Goal: Transaction & Acquisition: Book appointment/travel/reservation

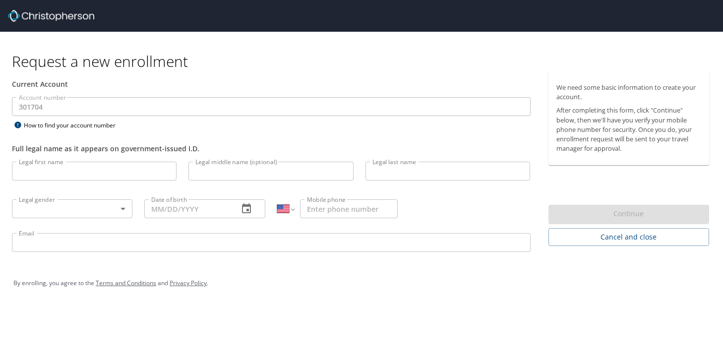
select select "US"
click at [32, 15] on img at bounding box center [51, 16] width 86 height 12
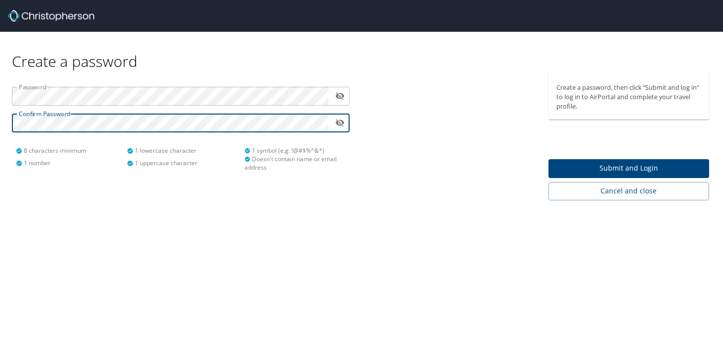
click at [341, 98] on icon "toggle password visibility" at bounding box center [339, 96] width 9 height 7
click at [616, 168] on span "Submit and Login" at bounding box center [628, 168] width 145 height 12
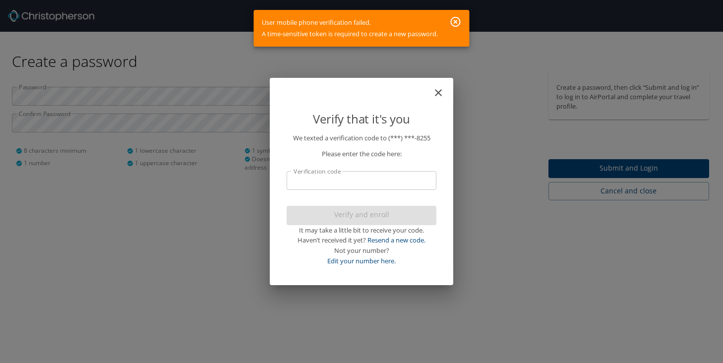
click at [370, 177] on input "Verification code" at bounding box center [361, 180] width 150 height 19
click at [394, 147] on div "Please enter the code here:" at bounding box center [361, 151] width 150 height 16
click at [347, 177] on input "Verification code" at bounding box center [361, 180] width 150 height 19
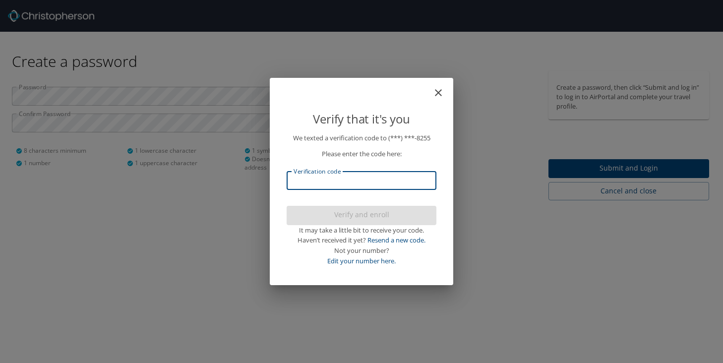
click at [440, 90] on icon "close" at bounding box center [438, 92] width 7 height 7
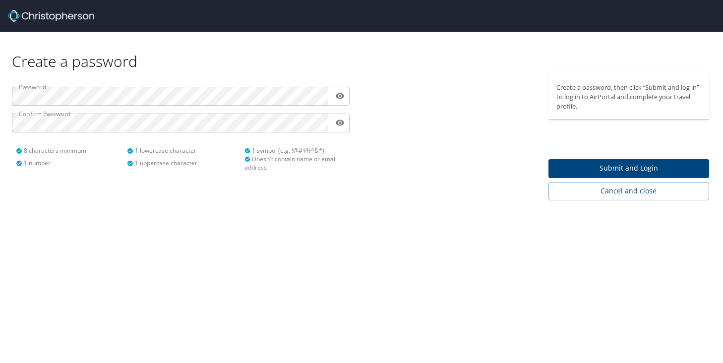
click at [576, 170] on span "Submit and Login" at bounding box center [628, 168] width 145 height 12
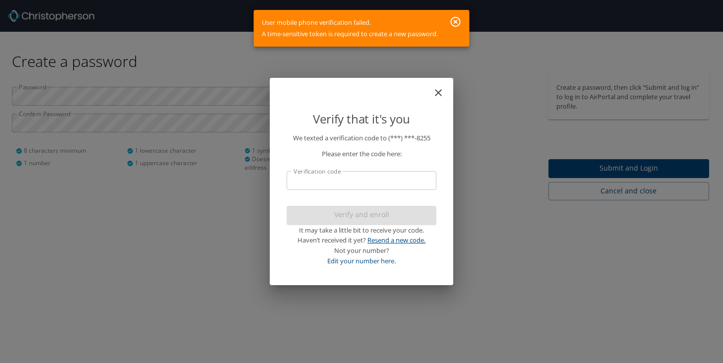
click at [389, 240] on link "Resend a new code." at bounding box center [396, 239] width 58 height 9
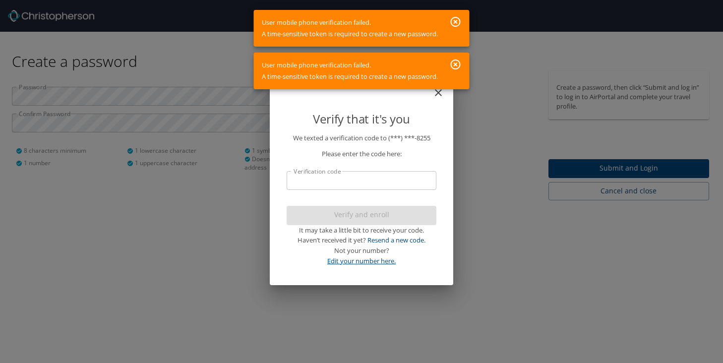
click at [370, 259] on link "Edit your number here." at bounding box center [361, 260] width 68 height 9
select select "US"
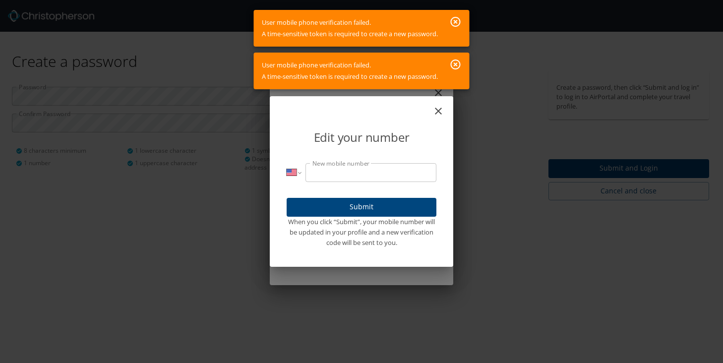
click at [321, 170] on input "New mobile number" at bounding box center [370, 172] width 131 height 19
type input "(213) 335-8255"
click at [387, 209] on span "Submit" at bounding box center [361, 207] width 134 height 12
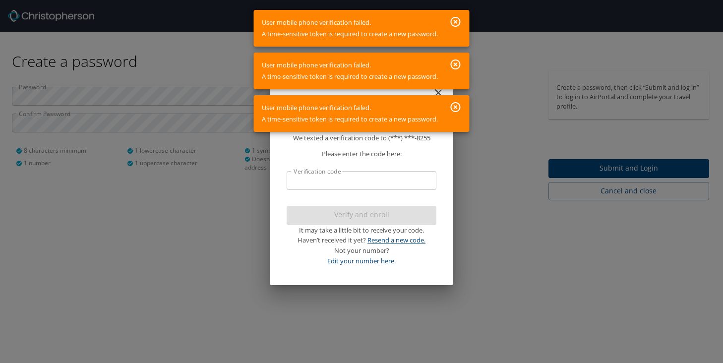
click at [408, 238] on link "Resend a new code." at bounding box center [396, 239] width 58 height 9
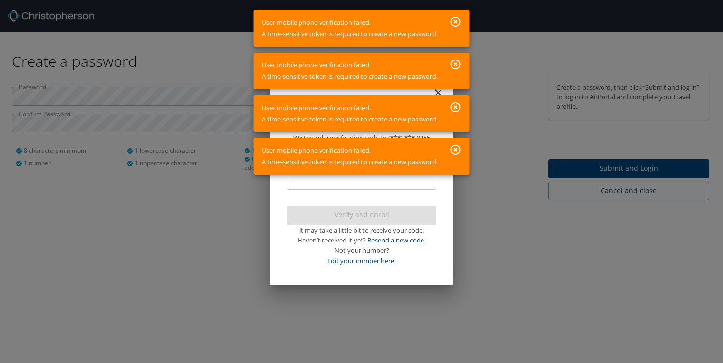
click at [456, 146] on icon "button" at bounding box center [456, 150] width 12 height 12
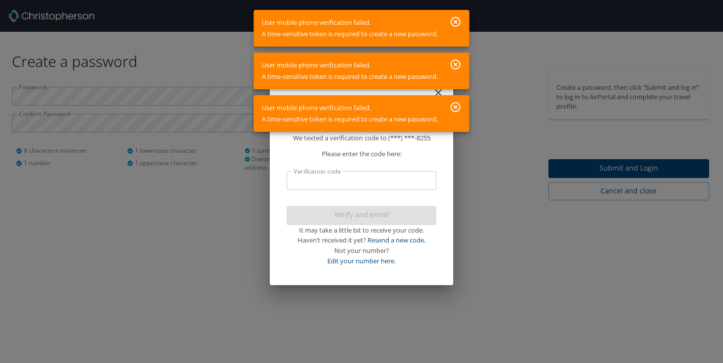
click at [456, 110] on icon "button" at bounding box center [456, 107] width 12 height 12
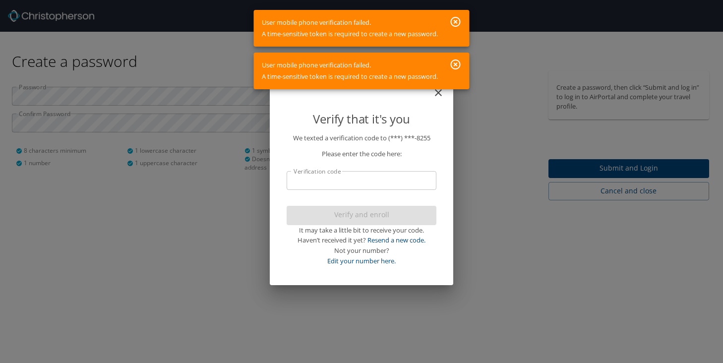
click at [455, 69] on icon "button" at bounding box center [456, 64] width 12 height 12
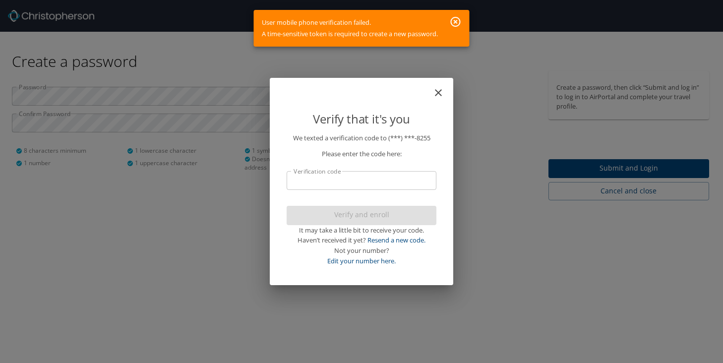
click at [457, 21] on icon "button" at bounding box center [456, 22] width 10 height 10
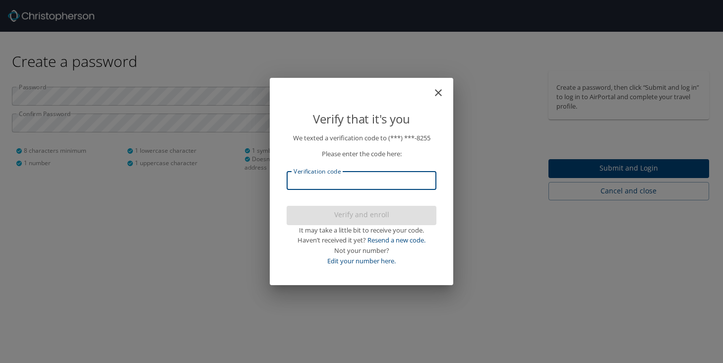
click at [380, 182] on input "Verification code" at bounding box center [361, 180] width 150 height 19
click at [456, 189] on div "Verify that it's you We texted a verification code to (***) ***- 8255 Please en…" at bounding box center [361, 181] width 723 height 363
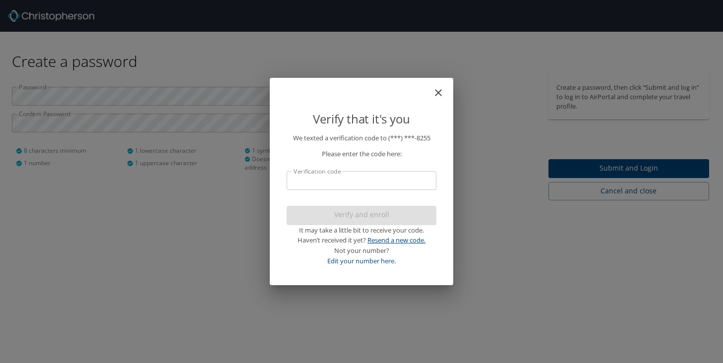
click at [401, 236] on link "Resend a new code." at bounding box center [396, 239] width 58 height 9
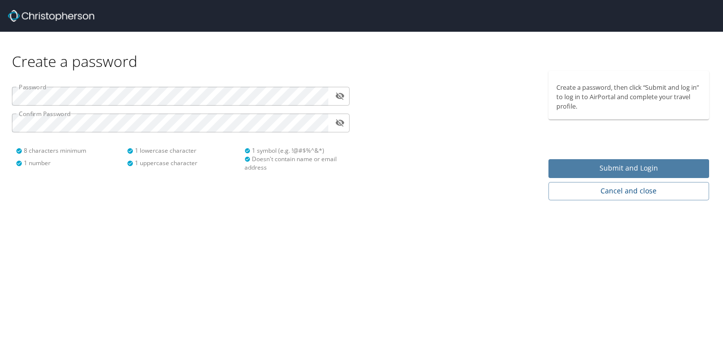
click at [586, 168] on span "Submit and Login" at bounding box center [628, 168] width 145 height 12
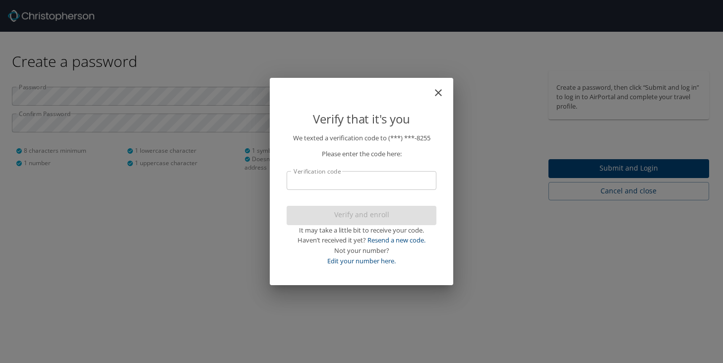
click at [365, 189] on input "Verification code" at bounding box center [361, 180] width 150 height 19
click at [358, 187] on input "Verification code" at bounding box center [361, 180] width 150 height 19
click at [303, 196] on p "We texted a verification code to (***) ***- 8255 Please enter the code here: Ve…" at bounding box center [361, 199] width 150 height 133
click at [303, 182] on input "Verification code" at bounding box center [361, 180] width 150 height 19
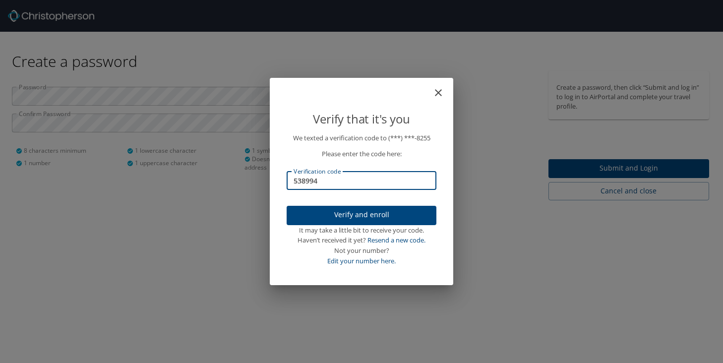
type input "538994"
click at [316, 215] on span "Verify and enroll" at bounding box center [361, 215] width 134 height 12
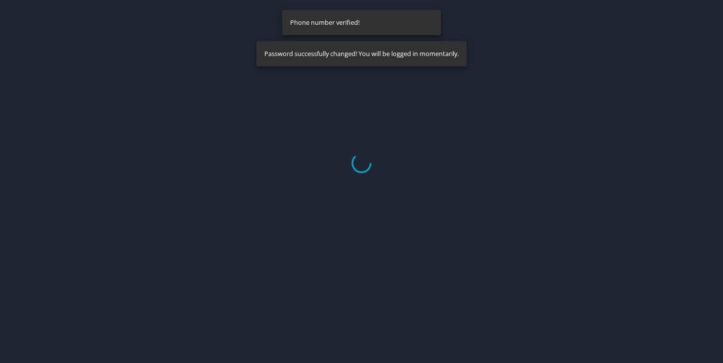
select select "US"
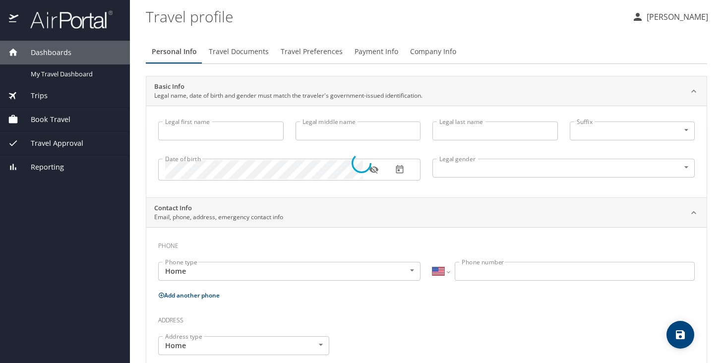
type input "Karen"
type input "Esther Hanna"
type input "Skinazi"
type input "Female"
select select "US"
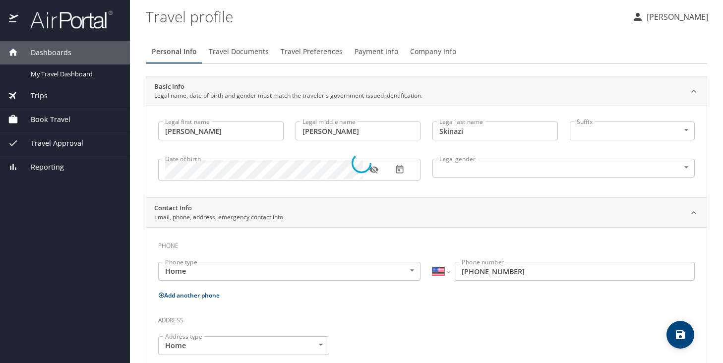
select select "US"
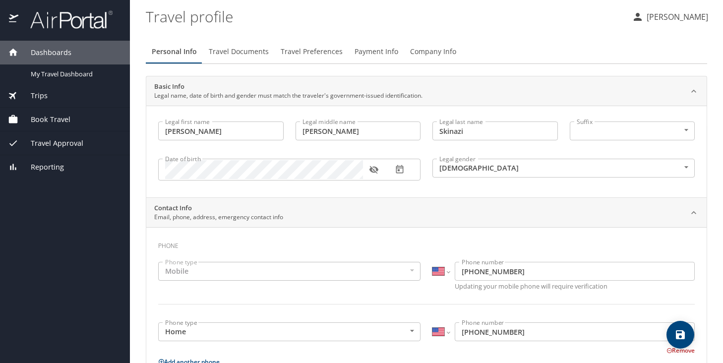
click at [235, 51] on span "Travel Documents" at bounding box center [239, 52] width 60 height 12
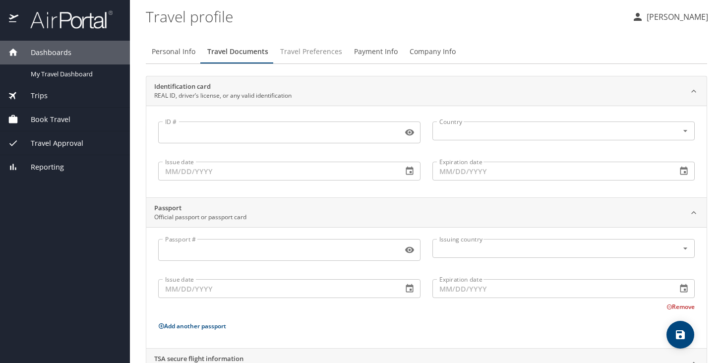
click at [299, 52] on span "Travel Preferences" at bounding box center [311, 52] width 62 height 12
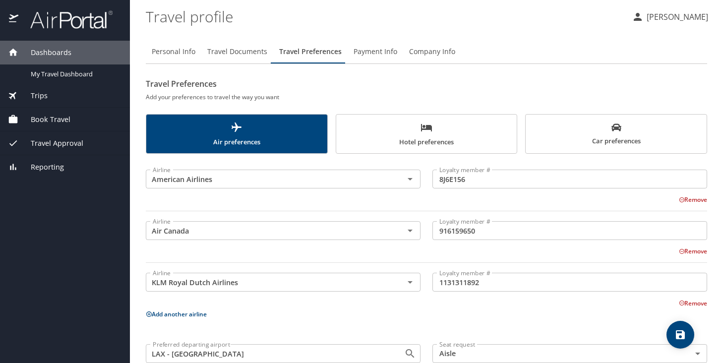
click at [371, 52] on span "Payment Info" at bounding box center [375, 52] width 44 height 12
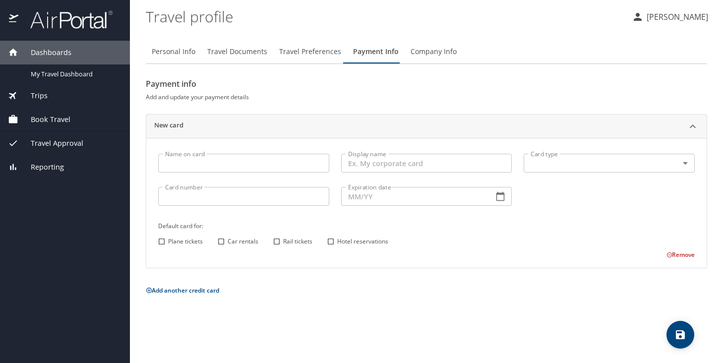
click at [48, 95] on div "Trips" at bounding box center [65, 95] width 114 height 11
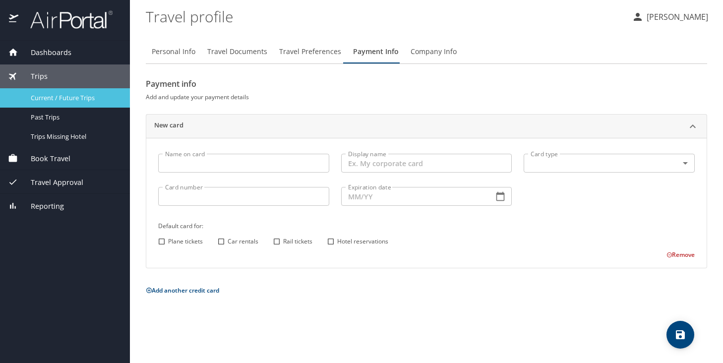
click at [52, 96] on span "Current / Future Trips" at bounding box center [74, 97] width 87 height 9
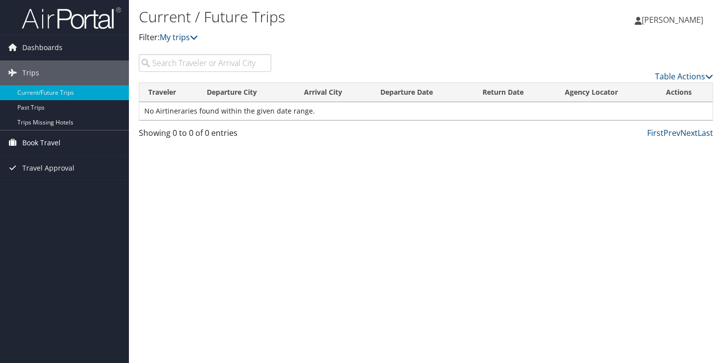
click at [52, 143] on span "Book Travel" at bounding box center [41, 142] width 38 height 25
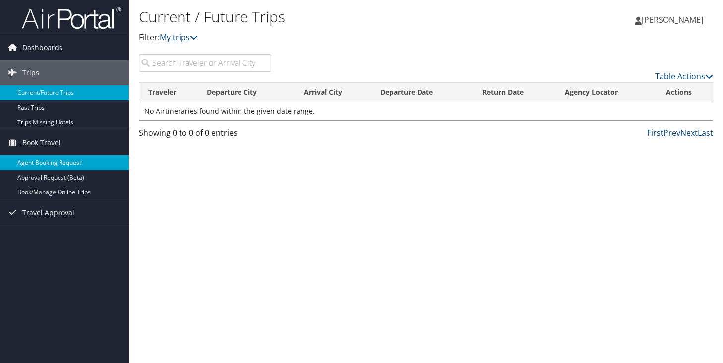
click at [47, 162] on link "Agent Booking Request" at bounding box center [64, 162] width 129 height 15
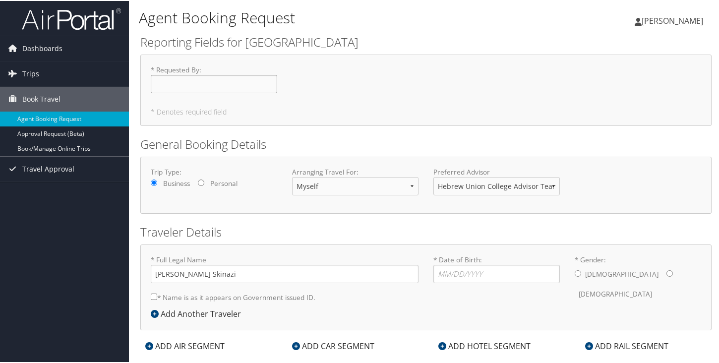
click at [171, 84] on input "* Requested By : Required" at bounding box center [214, 83] width 126 height 18
type input "[PERSON_NAME] [PERSON_NAME]"
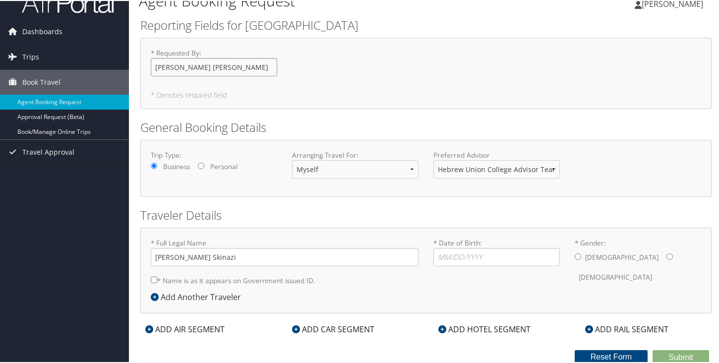
scroll to position [18, 0]
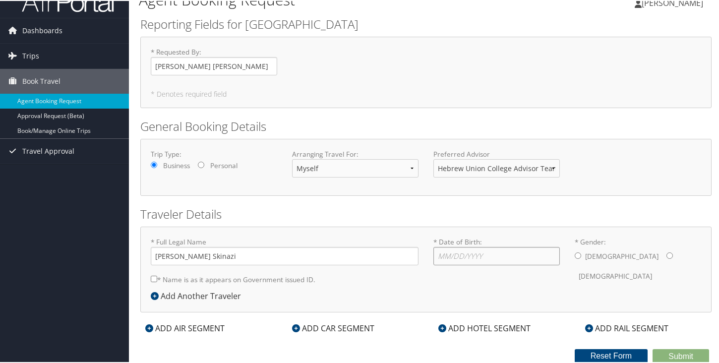
click at [462, 259] on input "* Date of Birth: Invalid Date" at bounding box center [496, 255] width 126 height 18
type input "[DATE]"
click at [666, 256] on input "* Gender: [DEMOGRAPHIC_DATA] [DEMOGRAPHIC_DATA]" at bounding box center [669, 254] width 6 height 6
radio input "true"
click at [154, 277] on input "* Name is as it appears on Government issued ID." at bounding box center [154, 278] width 6 height 6
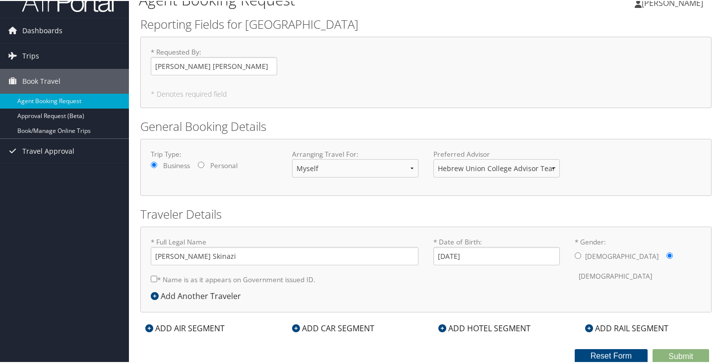
checkbox input "true"
click at [204, 327] on div "ADD AIR SEGMENT" at bounding box center [184, 327] width 89 height 12
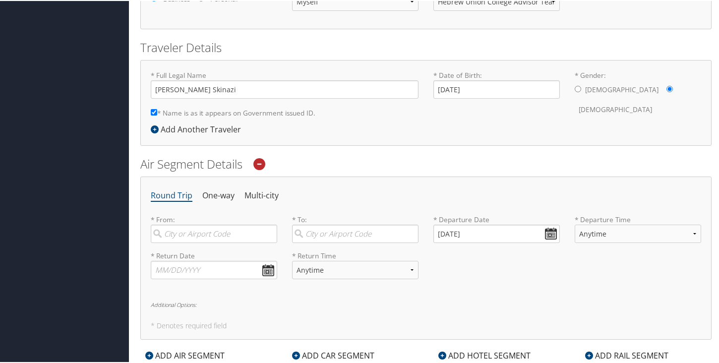
scroll to position [186, 0]
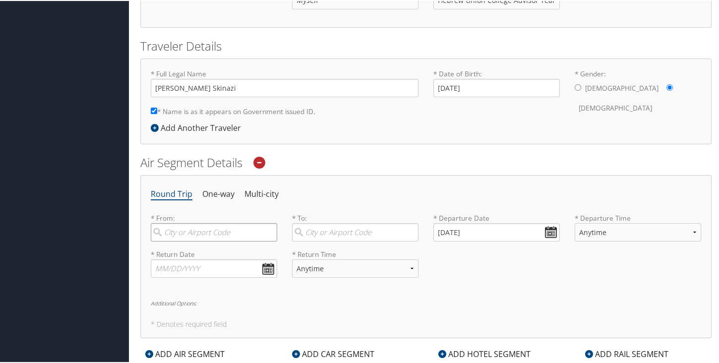
click at [199, 234] on input "search" at bounding box center [214, 231] width 126 height 18
click at [203, 254] on div "[GEOGRAPHIC_DATA] (LAX CA)" at bounding box center [215, 251] width 113 height 13
click at [203, 240] on input "LAX" at bounding box center [214, 231] width 126 height 18
type input "[GEOGRAPHIC_DATA] (LAX CA)"
click at [269, 193] on li "Multi-city" at bounding box center [261, 193] width 34 height 18
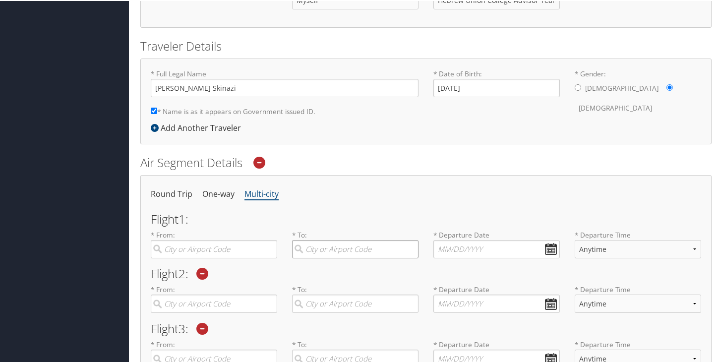
click at [323, 249] on input "search" at bounding box center [355, 248] width 126 height 18
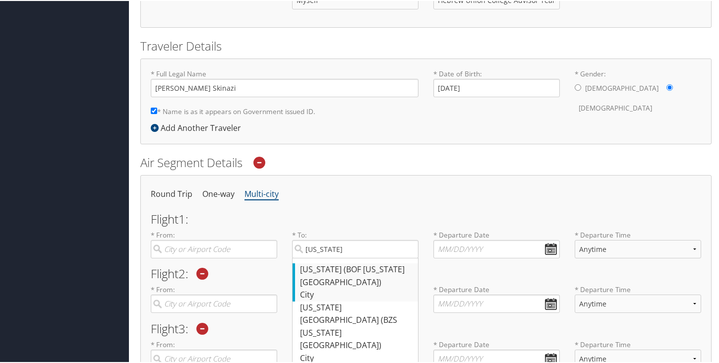
click at [312, 284] on div "[US_STATE] (BOF [US_STATE][GEOGRAPHIC_DATA])" at bounding box center [356, 274] width 113 height 25
click at [312, 257] on input "[US_STATE]" at bounding box center [355, 248] width 126 height 18
type input "[US_STATE] (BOF [US_STATE][GEOGRAPHIC_DATA])"
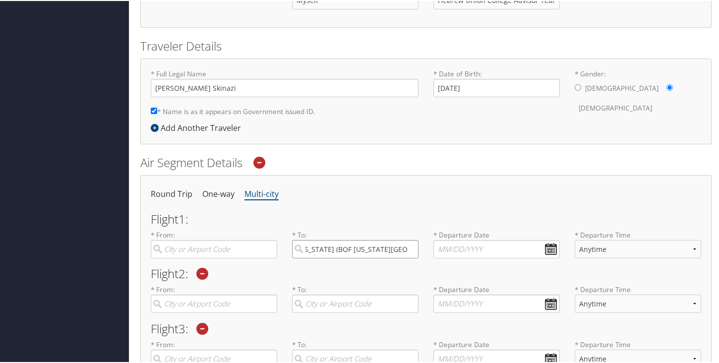
click at [408, 247] on input "[US_STATE] (BOF [US_STATE][GEOGRAPHIC_DATA])" at bounding box center [355, 248] width 126 height 18
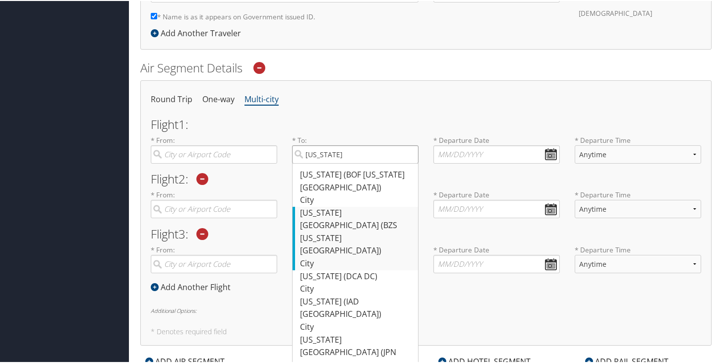
scroll to position [293, 0]
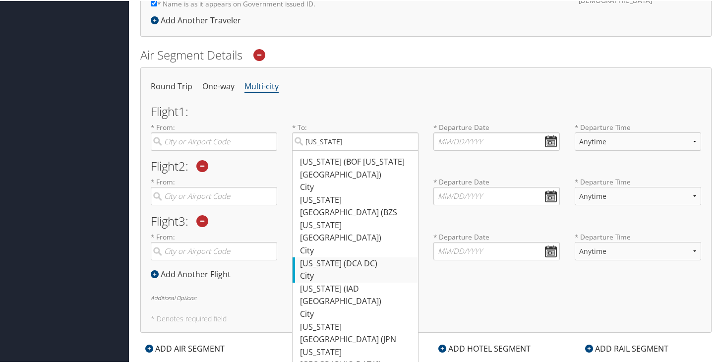
click at [353, 256] on div "[US_STATE] (DCA DC)" at bounding box center [356, 262] width 113 height 13
click at [353, 150] on input "[US_STATE]" at bounding box center [355, 140] width 126 height 18
type input "[US_STATE] (DCA DC)"
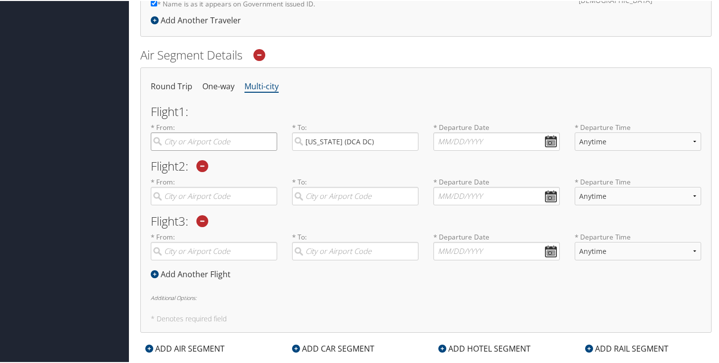
click at [245, 141] on input "search" at bounding box center [214, 140] width 126 height 18
click at [229, 160] on div "[GEOGRAPHIC_DATA] (LAX CA)" at bounding box center [215, 161] width 113 height 13
click at [229, 150] on input "lax" at bounding box center [214, 140] width 126 height 18
type input "[GEOGRAPHIC_DATA] (LAX CA)"
click at [487, 138] on input "text" at bounding box center [496, 140] width 126 height 18
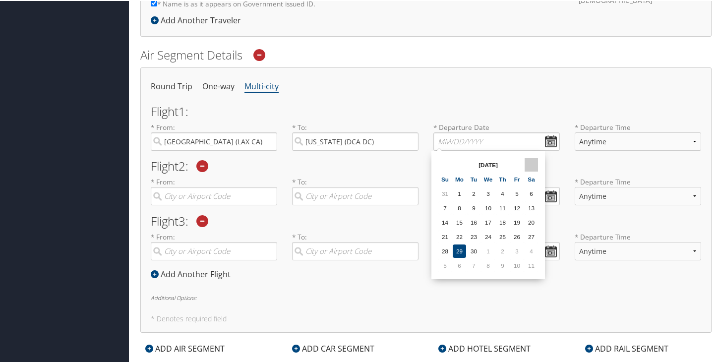
click at [532, 162] on th at bounding box center [530, 163] width 13 height 13
click at [532, 206] on td "13" at bounding box center [530, 206] width 13 height 13
type input "[DATE]"
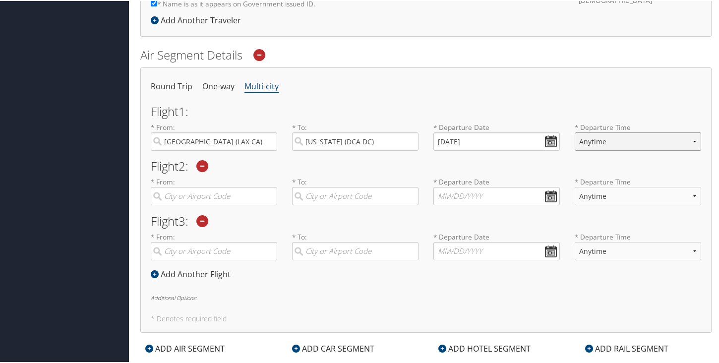
click at [617, 138] on select "Anytime Early Morning (5AM-7AM) Morning (7AM-12PM) Afternoon (12PM-5PM) Evening…" at bounding box center [637, 140] width 126 height 18
select select "12PM-5PM"
click at [574, 131] on select "Anytime Early Morning (5AM-7AM) Morning (7AM-12PM) Afternoon (12PM-5PM) Evening…" at bounding box center [637, 140] width 126 height 18
click at [227, 196] on input "search" at bounding box center [214, 195] width 126 height 18
click at [214, 218] on div "[US_STATE] (DCA DC)" at bounding box center [215, 215] width 113 height 13
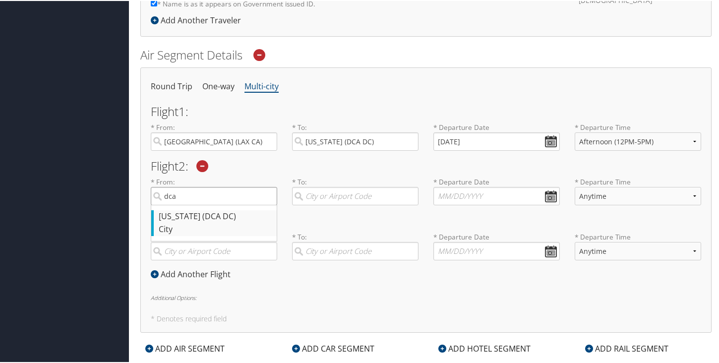
click at [214, 204] on input "dca" at bounding box center [214, 195] width 126 height 18
type input "[US_STATE] (DCA DC)"
click at [344, 196] on input "search" at bounding box center [355, 195] width 126 height 18
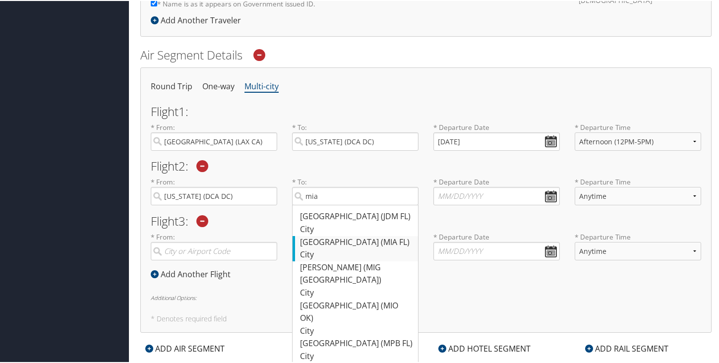
click at [368, 248] on div "City" at bounding box center [356, 253] width 113 height 13
click at [368, 204] on input "mia" at bounding box center [355, 195] width 126 height 18
type input "[GEOGRAPHIC_DATA] (MIA FL)"
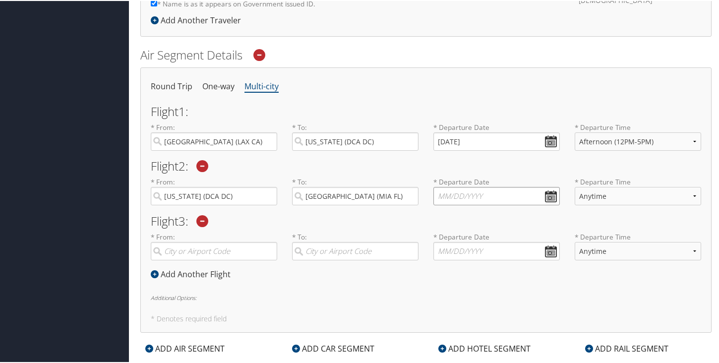
click at [470, 197] on input "text" at bounding box center [496, 195] width 126 height 18
click at [533, 213] on th at bounding box center [530, 218] width 13 height 13
click at [473, 273] on td "16" at bounding box center [473, 276] width 13 height 13
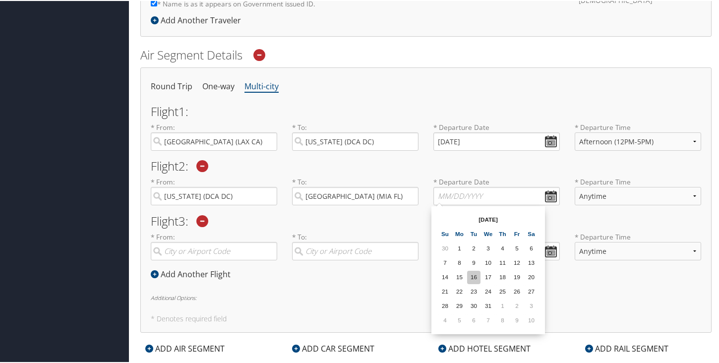
type input "[DATE]"
click at [591, 192] on select "Anytime Early Morning (5AM-7AM) Morning (7AM-12PM) Afternoon (12PM-5PM) Evening…" at bounding box center [637, 195] width 126 height 18
select select "5PM-10PM"
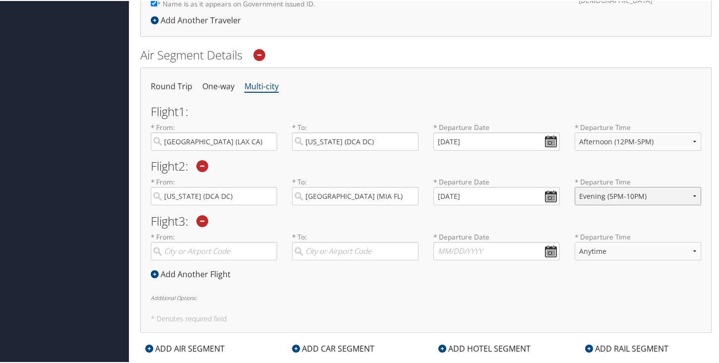
click at [574, 186] on select "Anytime Early Morning (5AM-7AM) Morning (7AM-12PM) Afternoon (12PM-5PM) Evening…" at bounding box center [637, 195] width 126 height 18
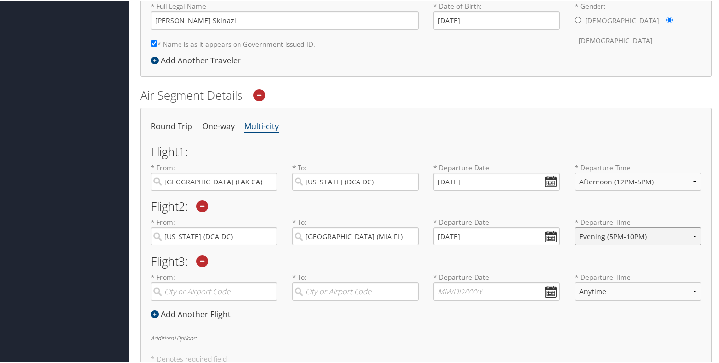
scroll to position [425, 0]
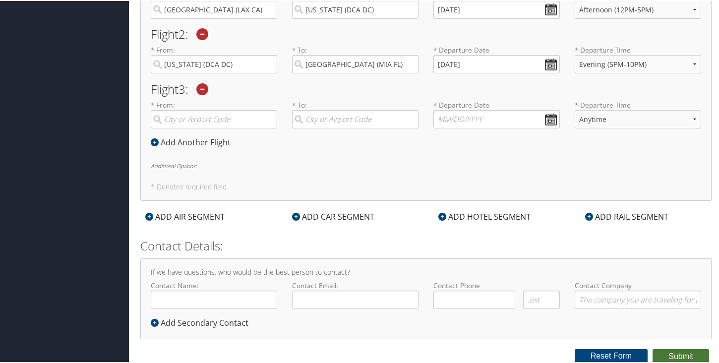
click at [678, 352] on button "Submit" at bounding box center [680, 355] width 57 height 15
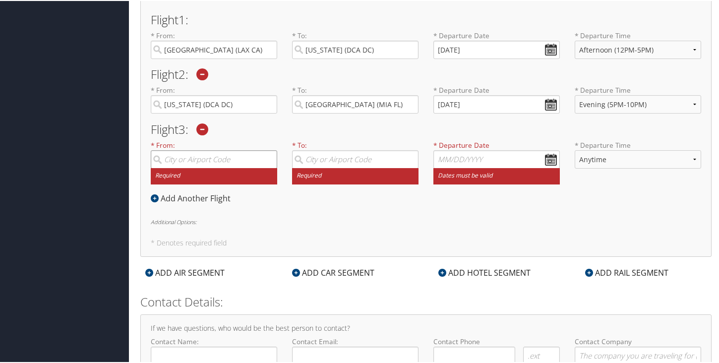
scroll to position [379, 0]
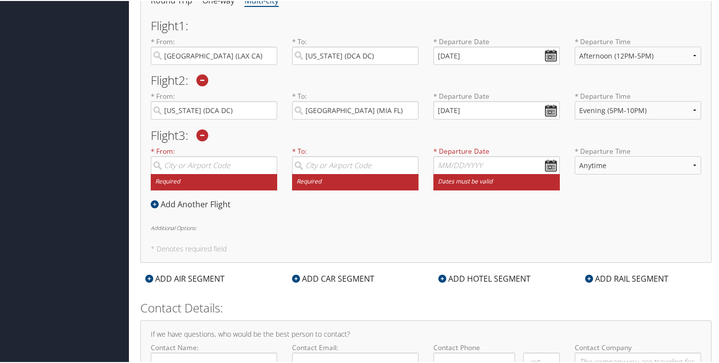
click at [207, 134] on icon at bounding box center [202, 134] width 12 height 12
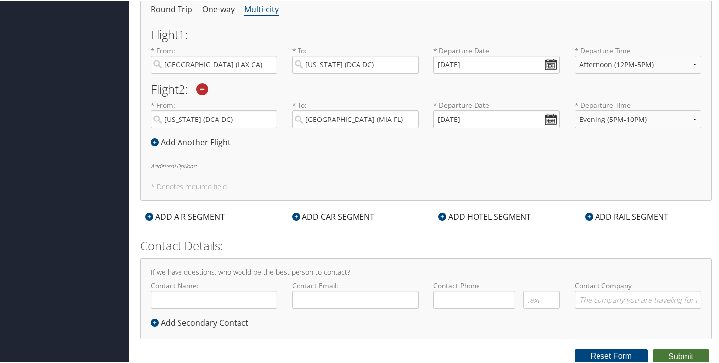
click at [673, 353] on button "Submit" at bounding box center [680, 355] width 57 height 15
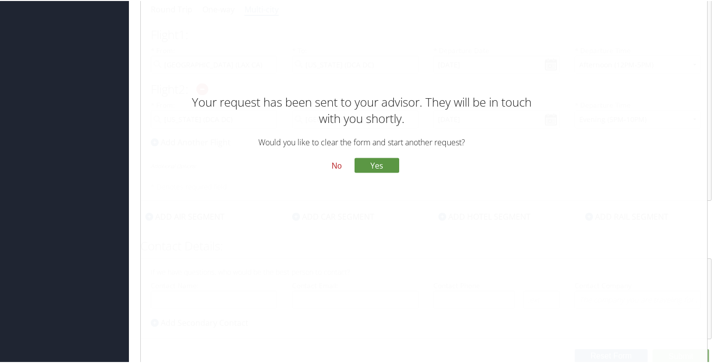
click at [335, 165] on button "No" at bounding box center [337, 165] width 26 height 17
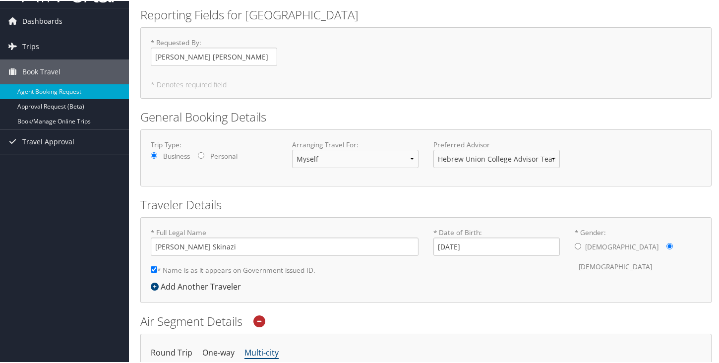
scroll to position [0, 0]
